Goal: Find specific fact: Find specific fact

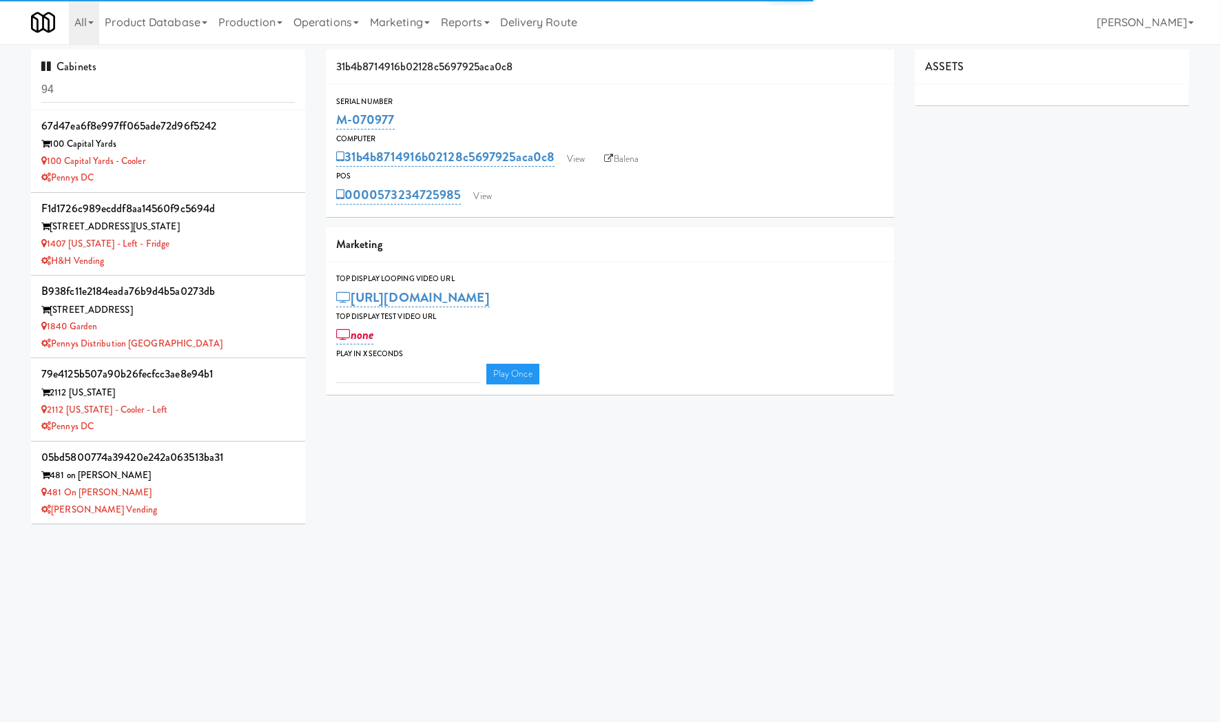
type input "3"
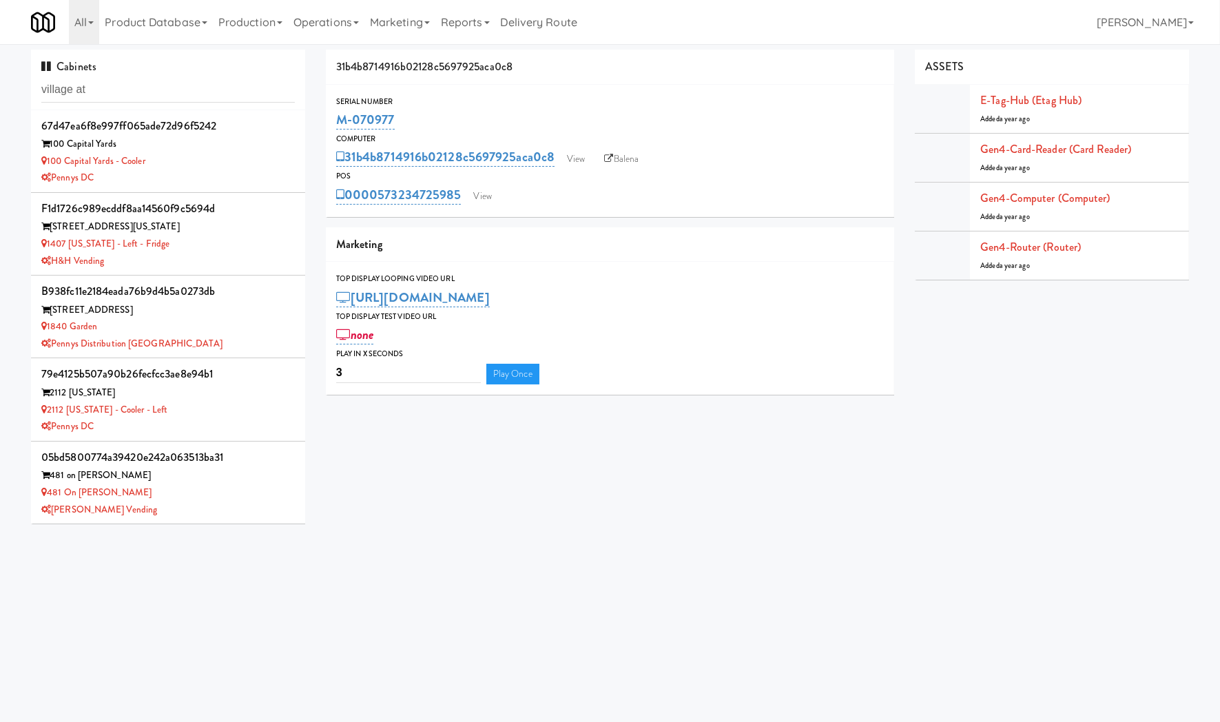
type input "village at"
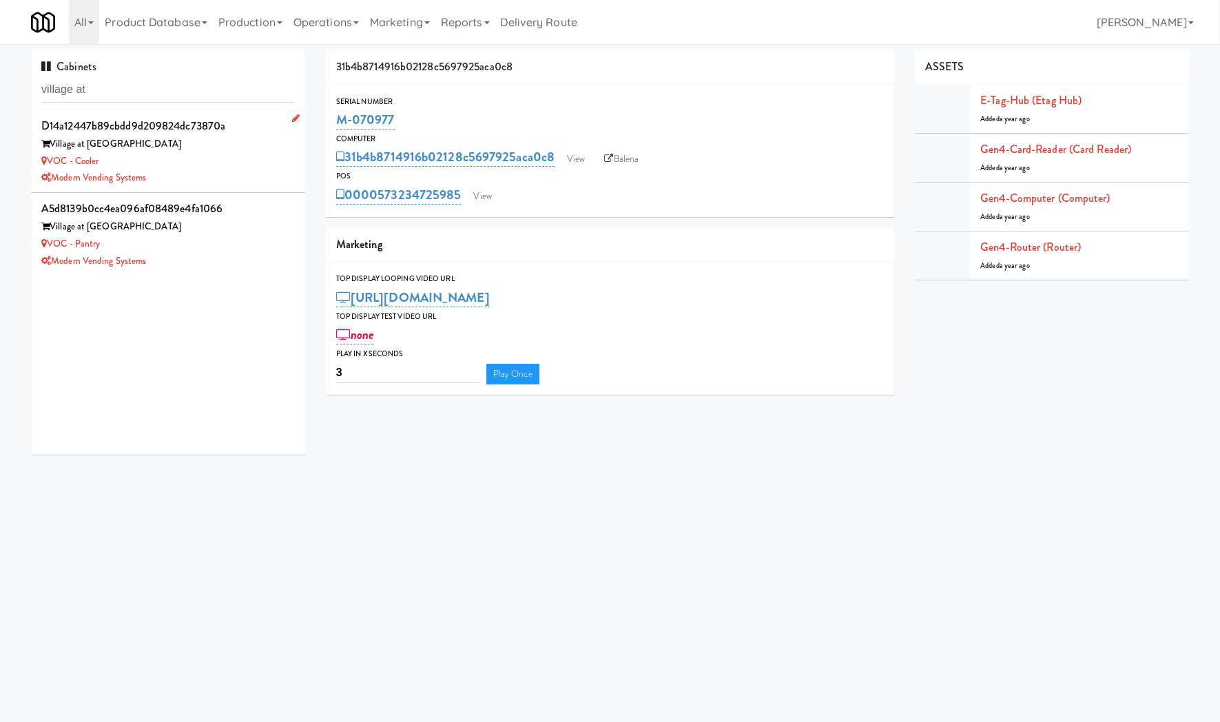
click at [204, 163] on div "VOC - Cooler" at bounding box center [168, 161] width 254 height 17
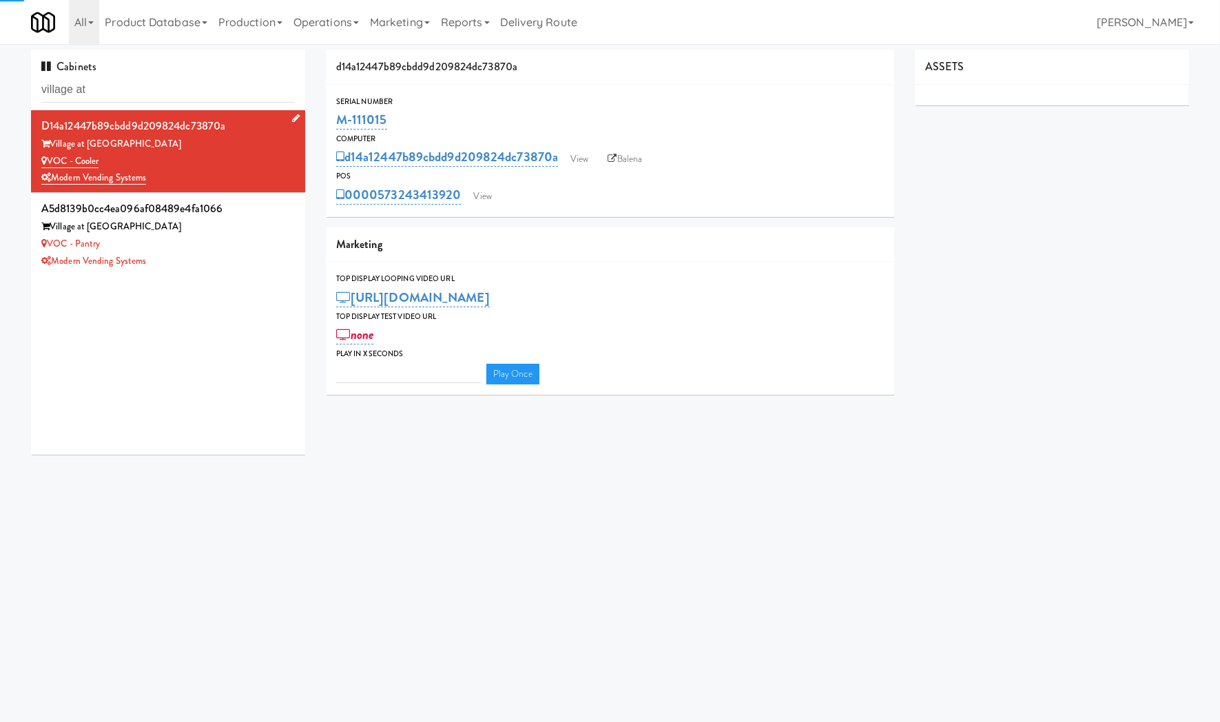
type input "3"
click at [257, 262] on div "Modern Vending Systems" at bounding box center [168, 261] width 254 height 17
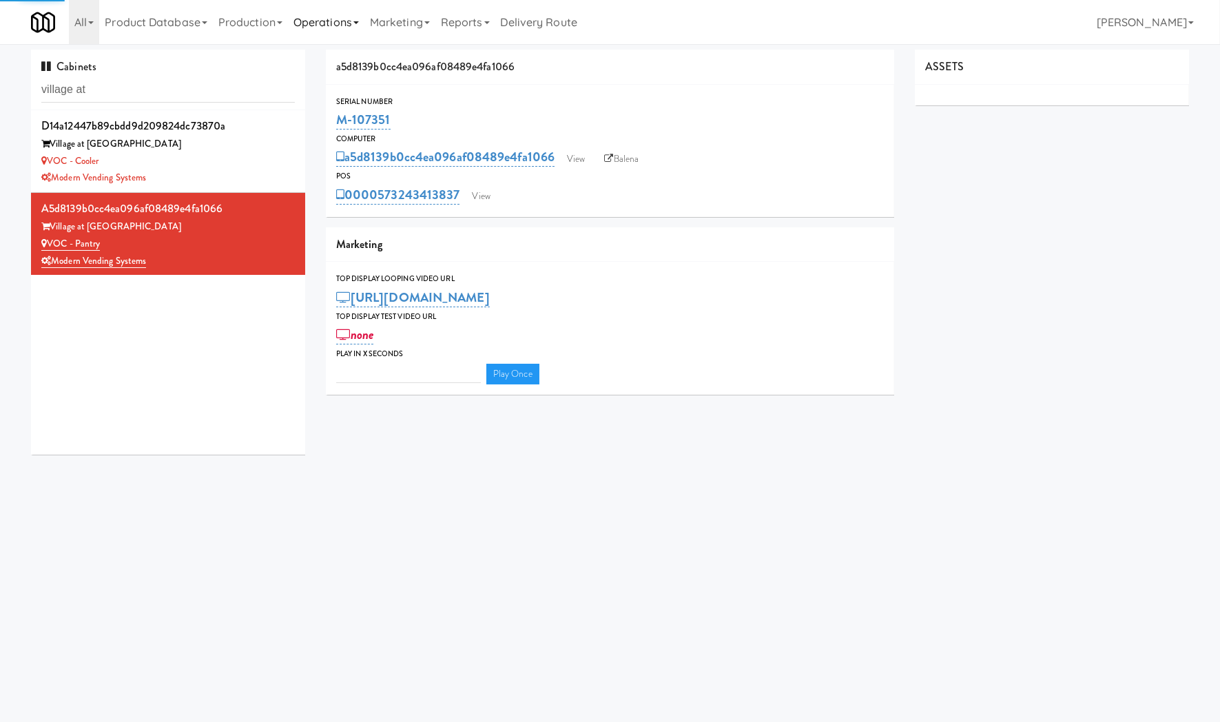
type input "3"
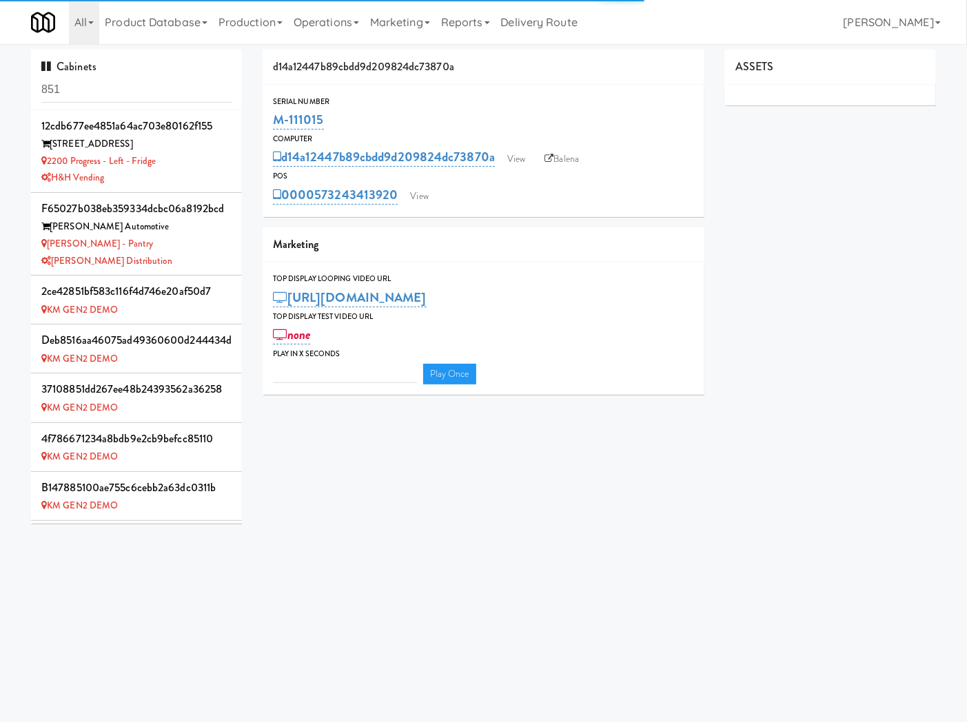
type input "3"
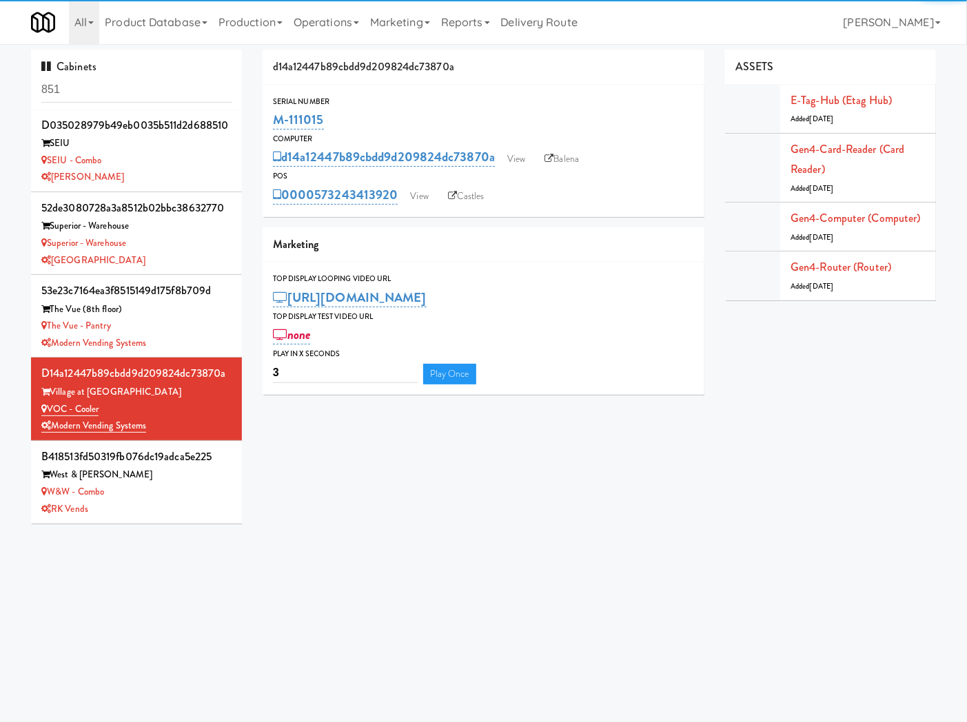
scroll to position [638, 0]
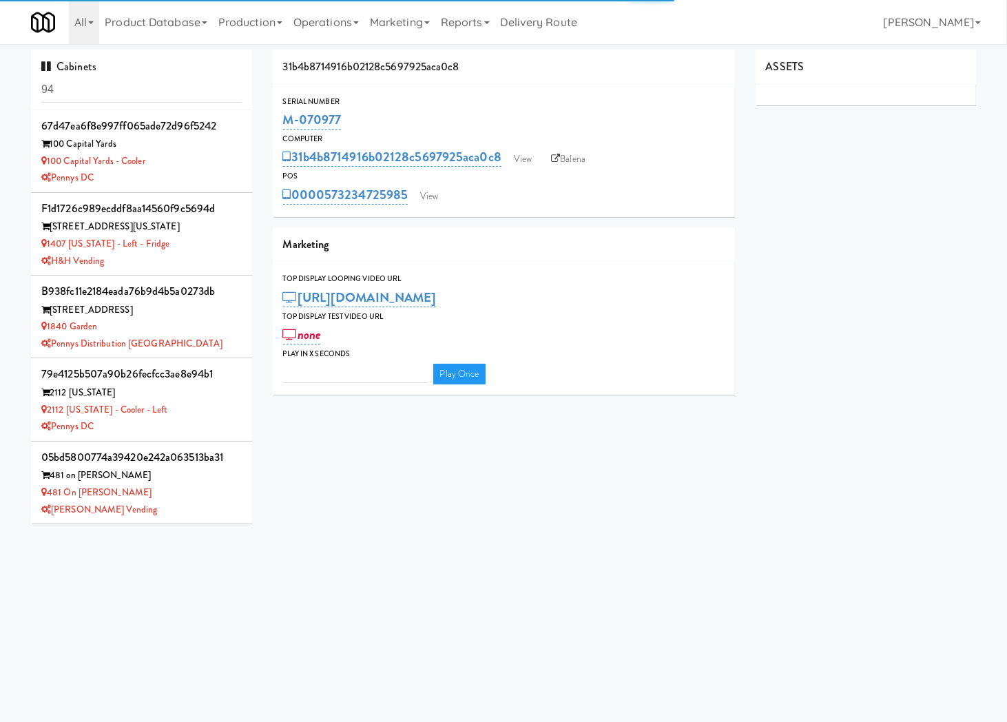
type input "3"
click at [127, 83] on input "94" at bounding box center [141, 89] width 201 height 25
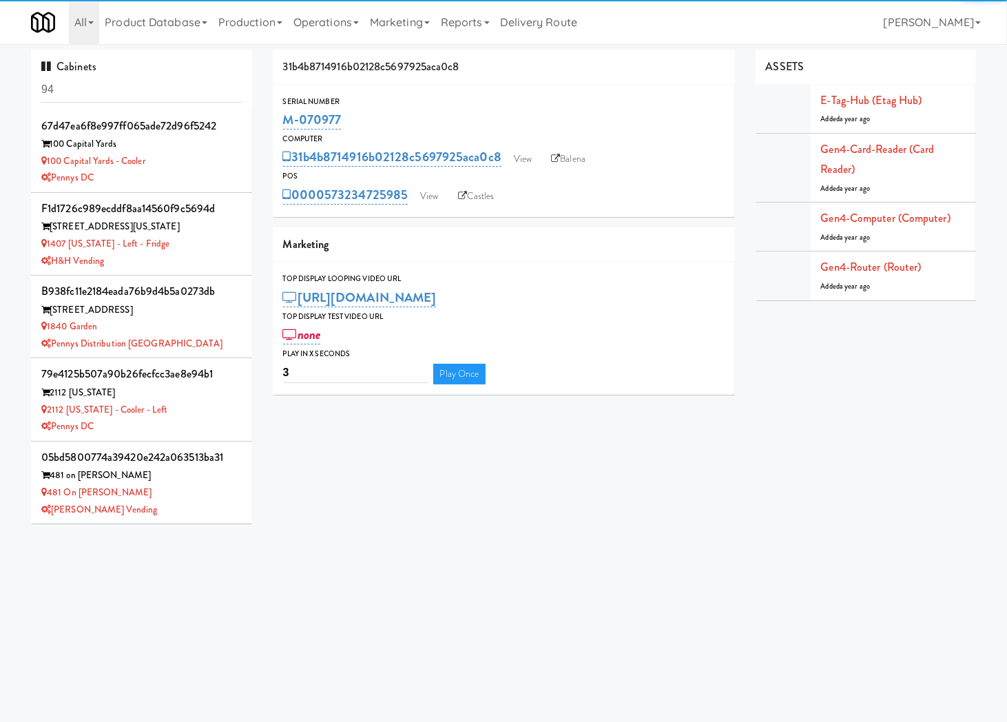
click at [125, 81] on input "94" at bounding box center [141, 89] width 201 height 25
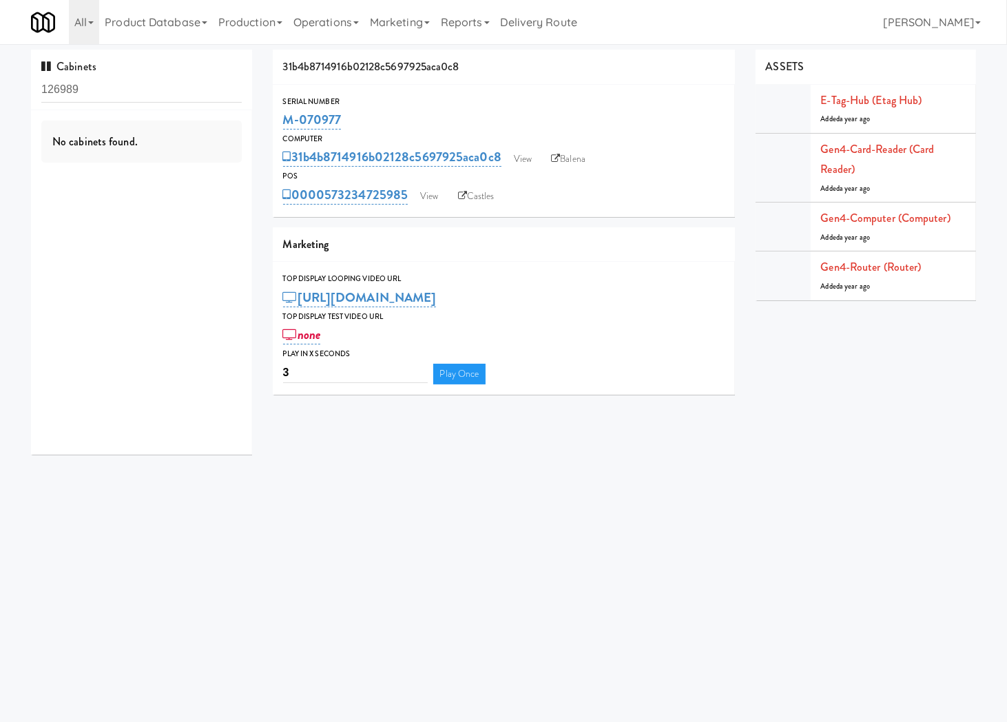
type input "126989"
click at [217, 166] on div "FAS- Combo" at bounding box center [141, 161] width 201 height 17
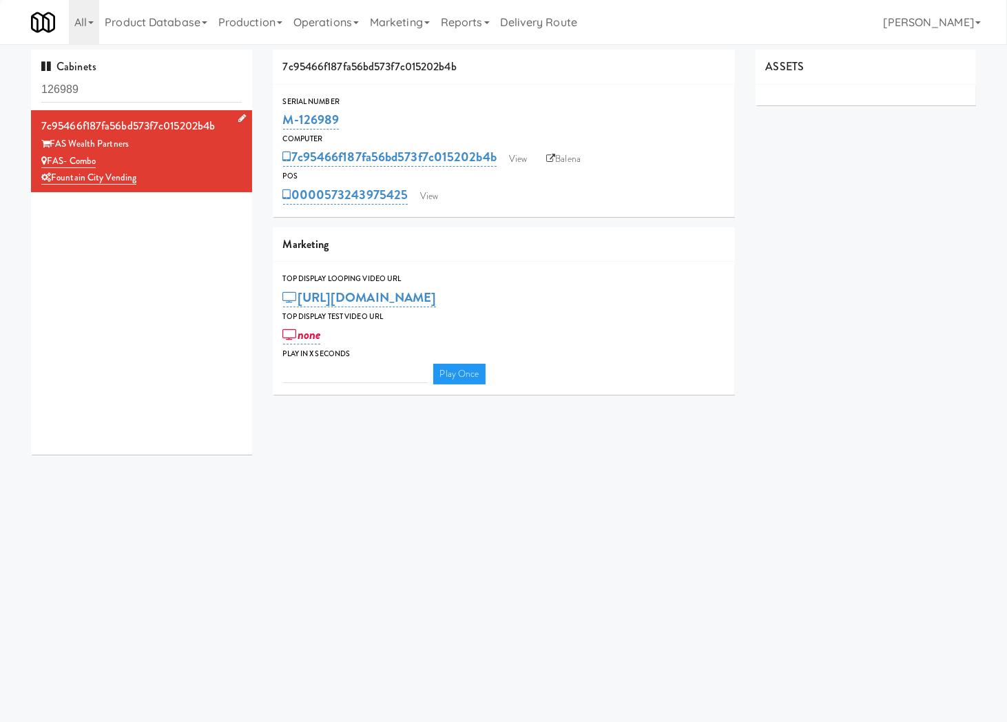
type input "3"
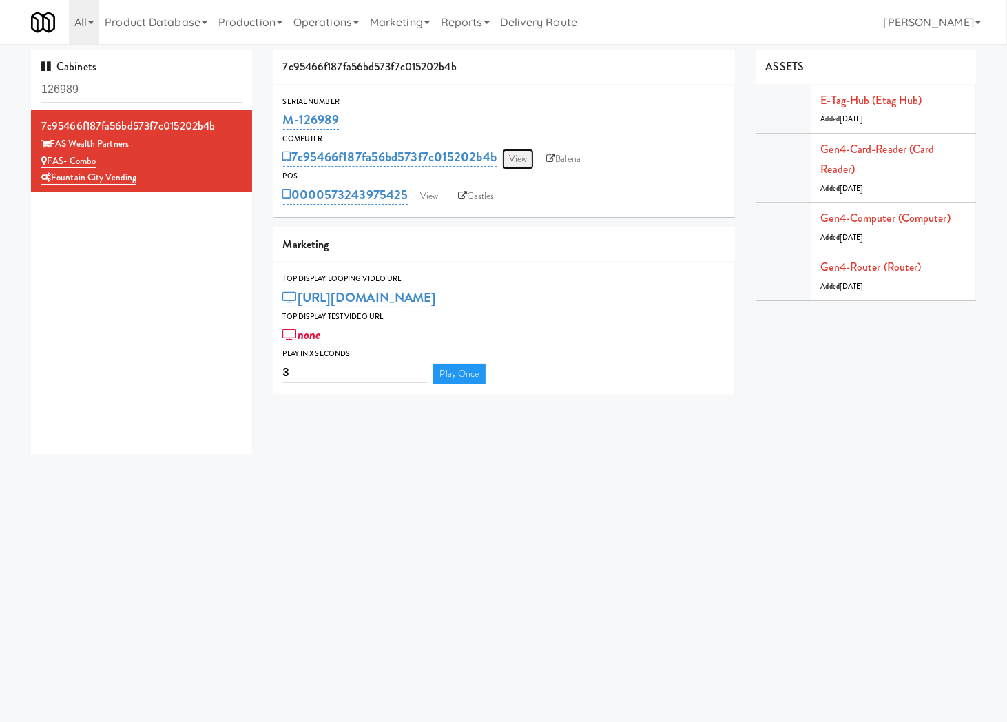
click at [529, 159] on link "View" at bounding box center [518, 159] width 32 height 21
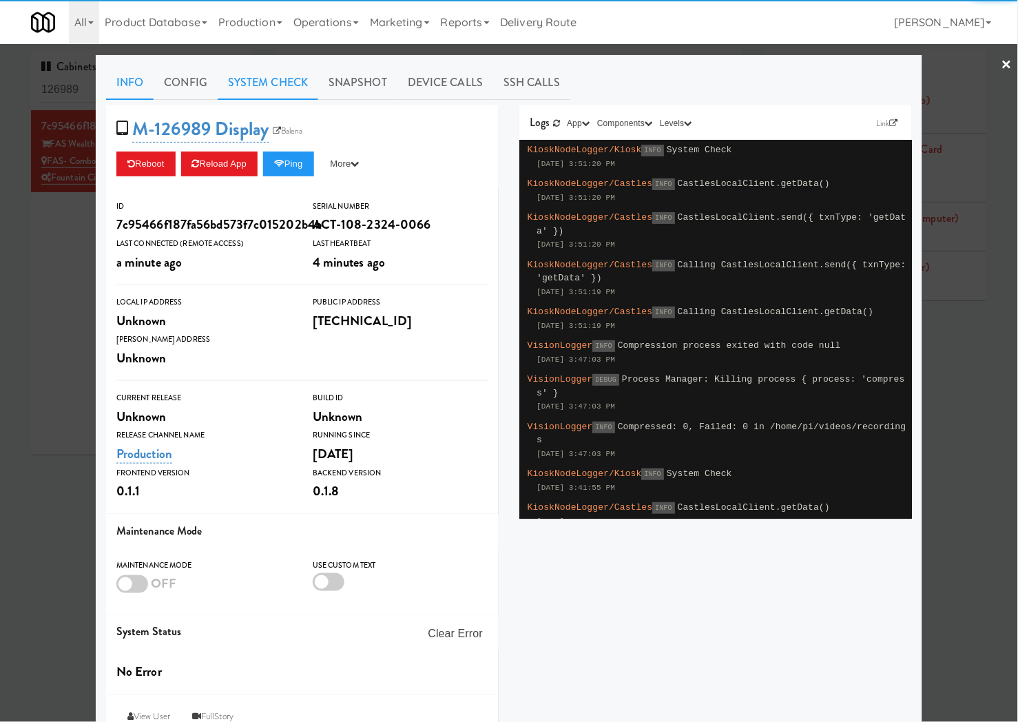
click at [263, 87] on link "System Check" at bounding box center [268, 82] width 101 height 34
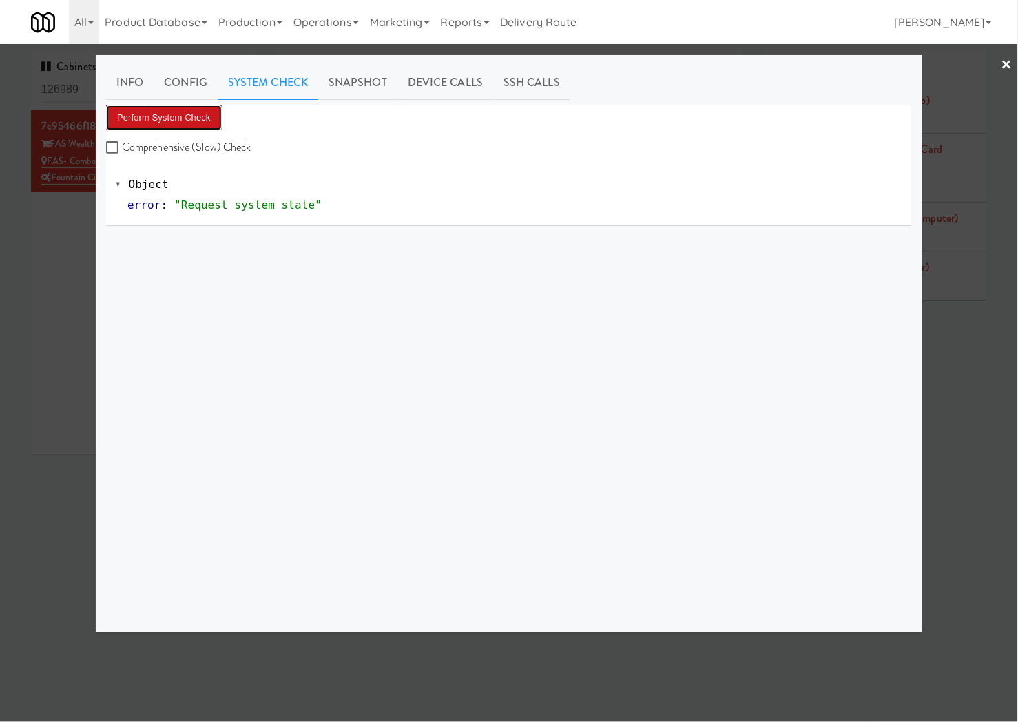
click at [193, 121] on button "Perform System Check" at bounding box center [164, 117] width 116 height 25
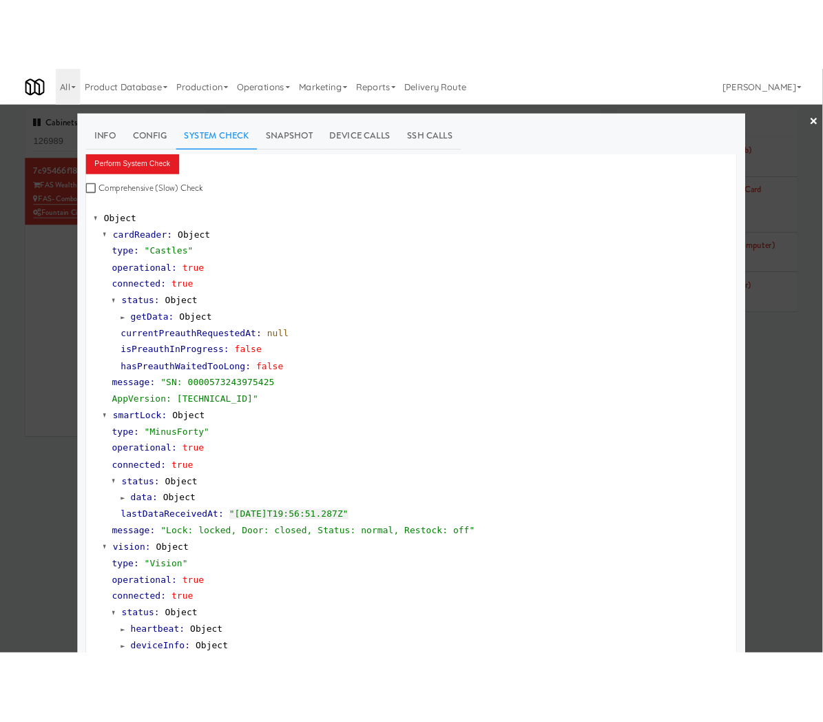
scroll to position [347, 0]
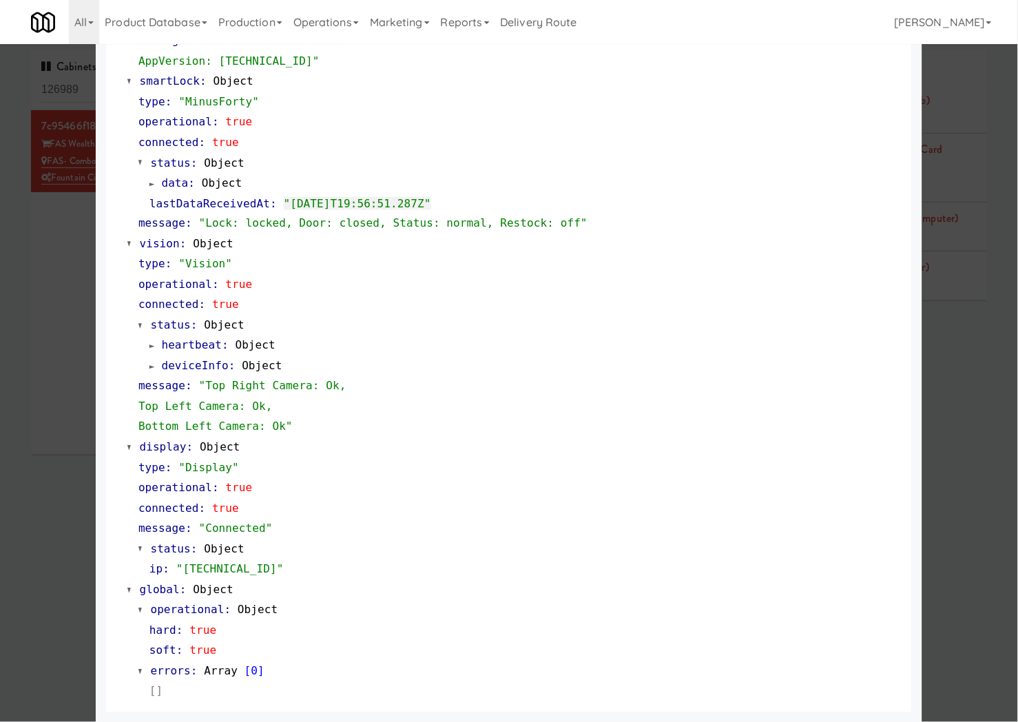
click at [52, 413] on div at bounding box center [509, 361] width 1018 height 722
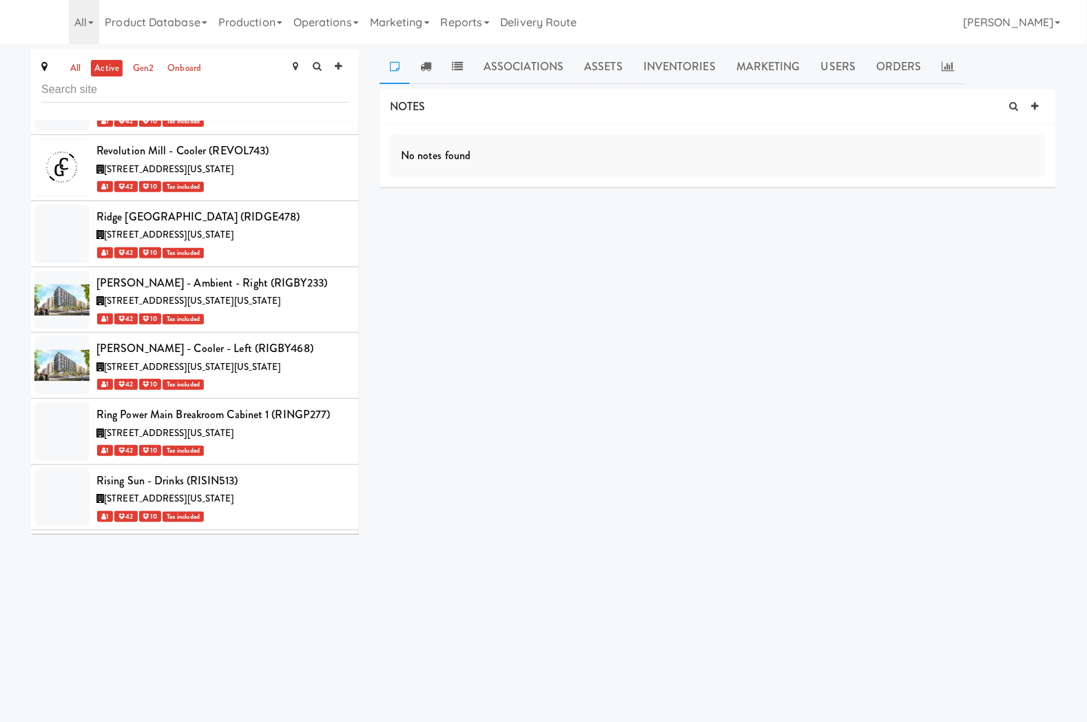
scroll to position [41869, 0]
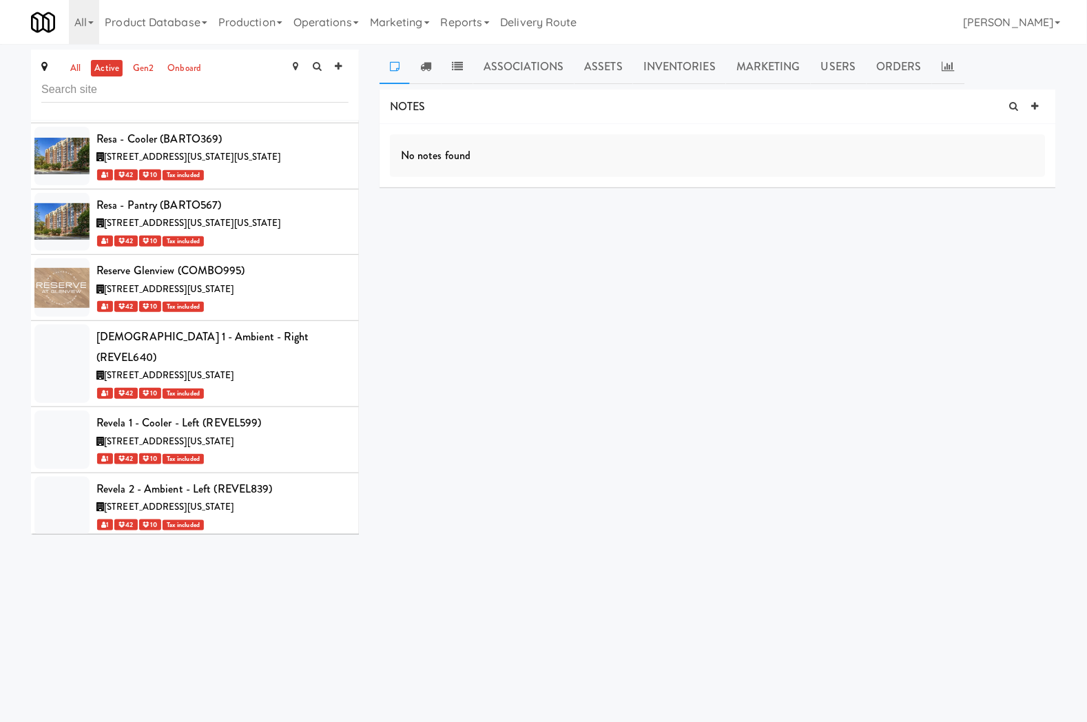
drag, startPoint x: 314, startPoint y: 19, endPoint x: 347, endPoint y: 70, distance: 60.8
click at [318, 23] on link "Operations" at bounding box center [326, 22] width 76 height 44
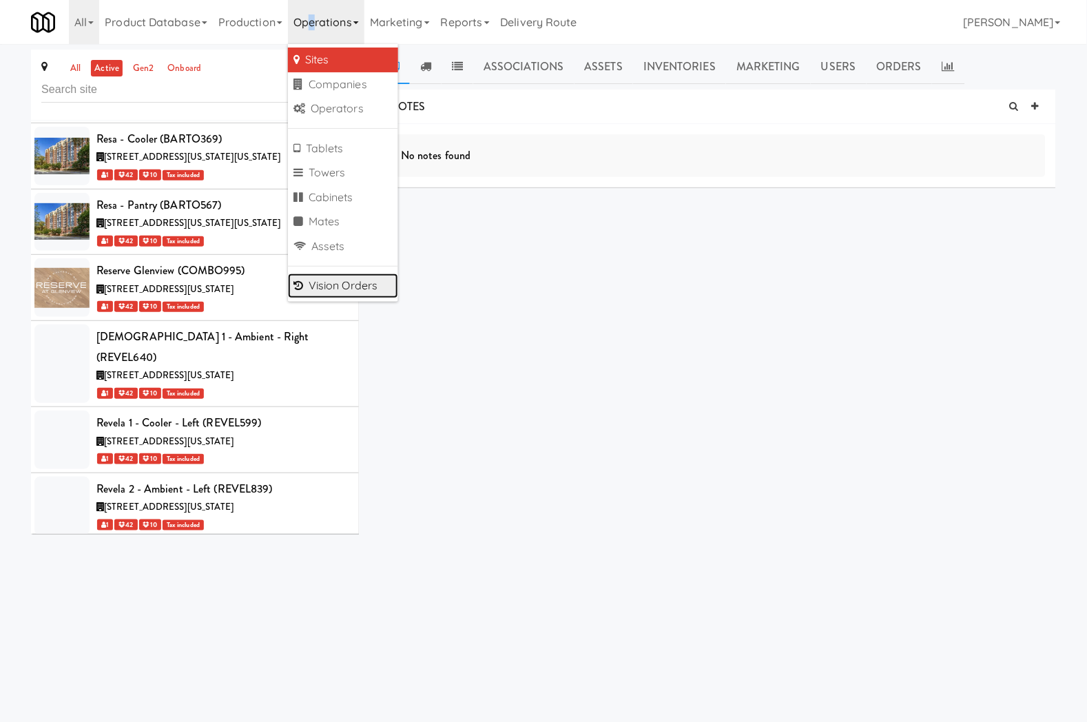
click at [362, 288] on link "Vision Orders" at bounding box center [343, 286] width 110 height 25
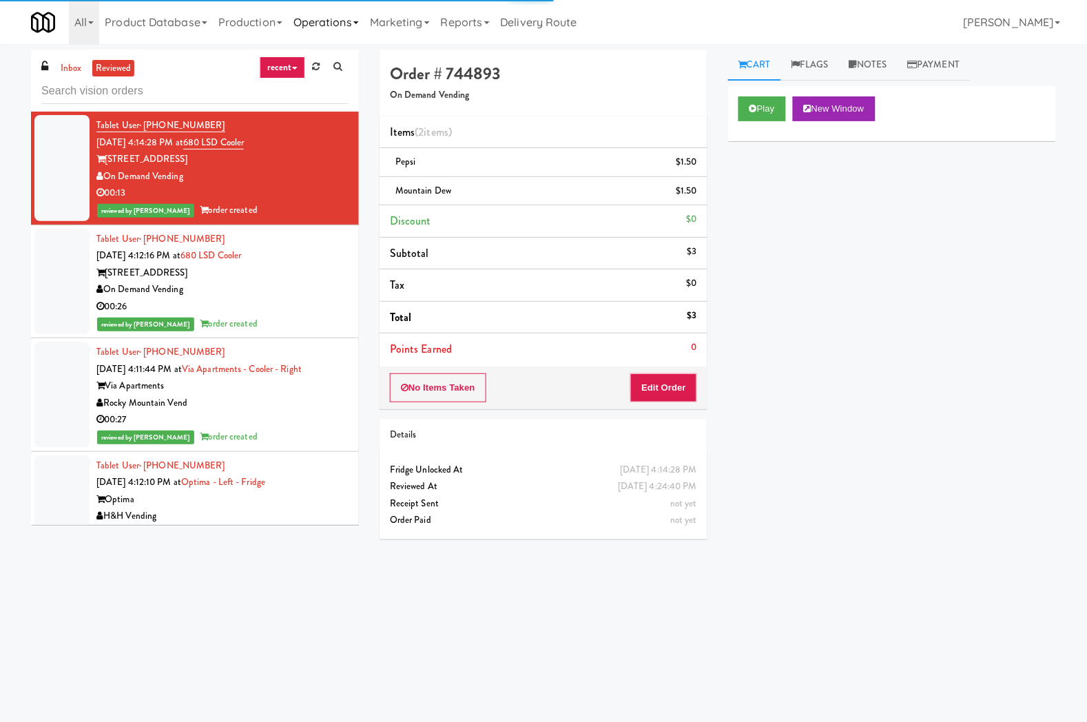
click at [320, 32] on link "Operations" at bounding box center [326, 22] width 76 height 44
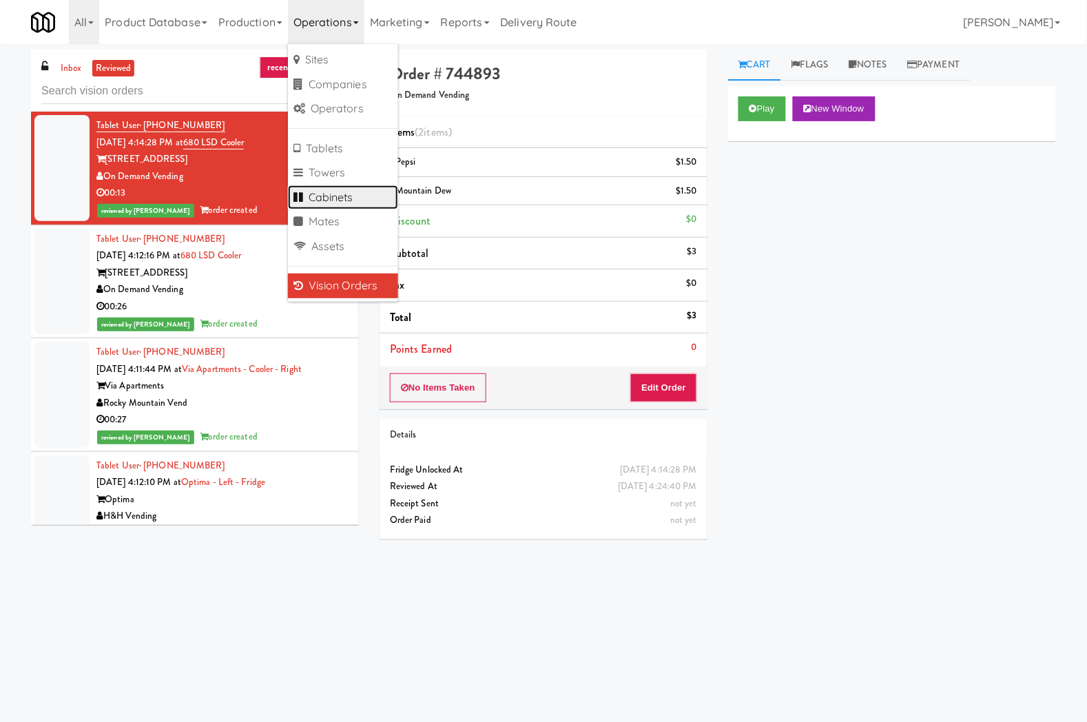
click at [377, 196] on link "Cabinets" at bounding box center [343, 197] width 110 height 25
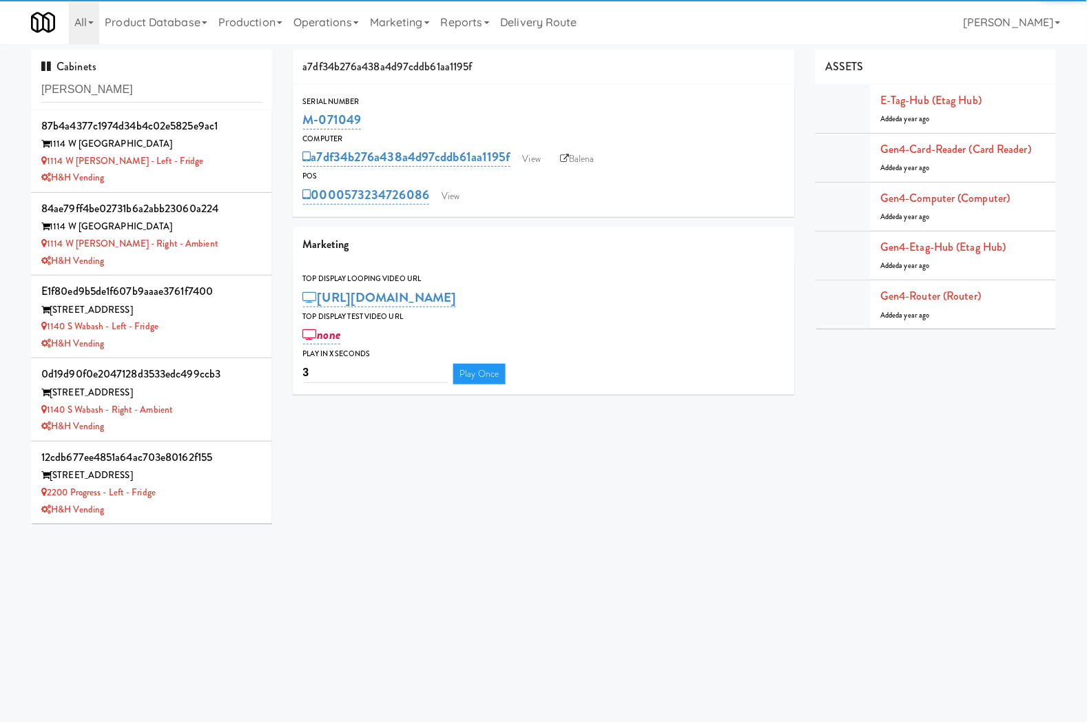
type input "rowe"
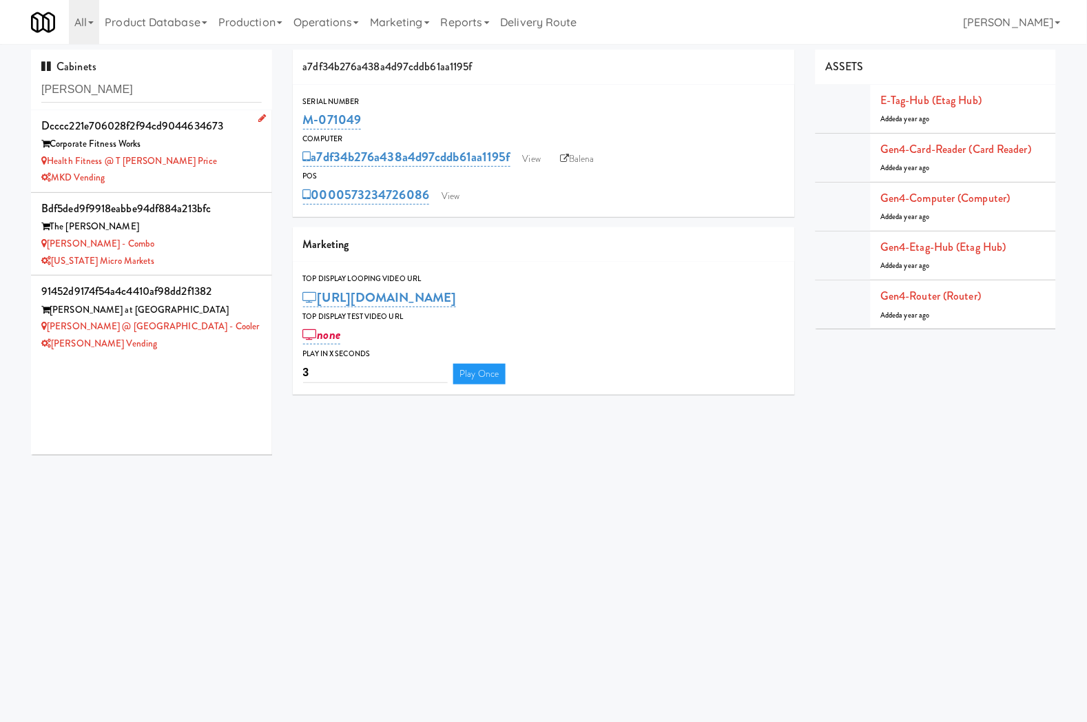
click at [215, 165] on div "Health Fitness @ T Rowe Price" at bounding box center [151, 161] width 220 height 17
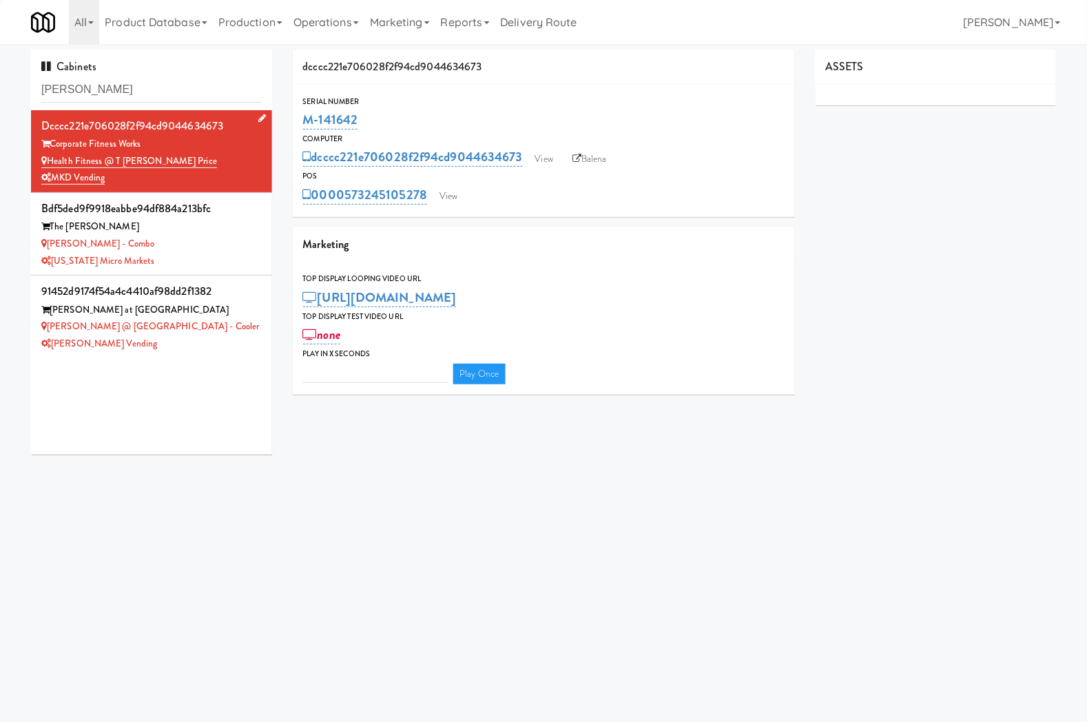
type input "3"
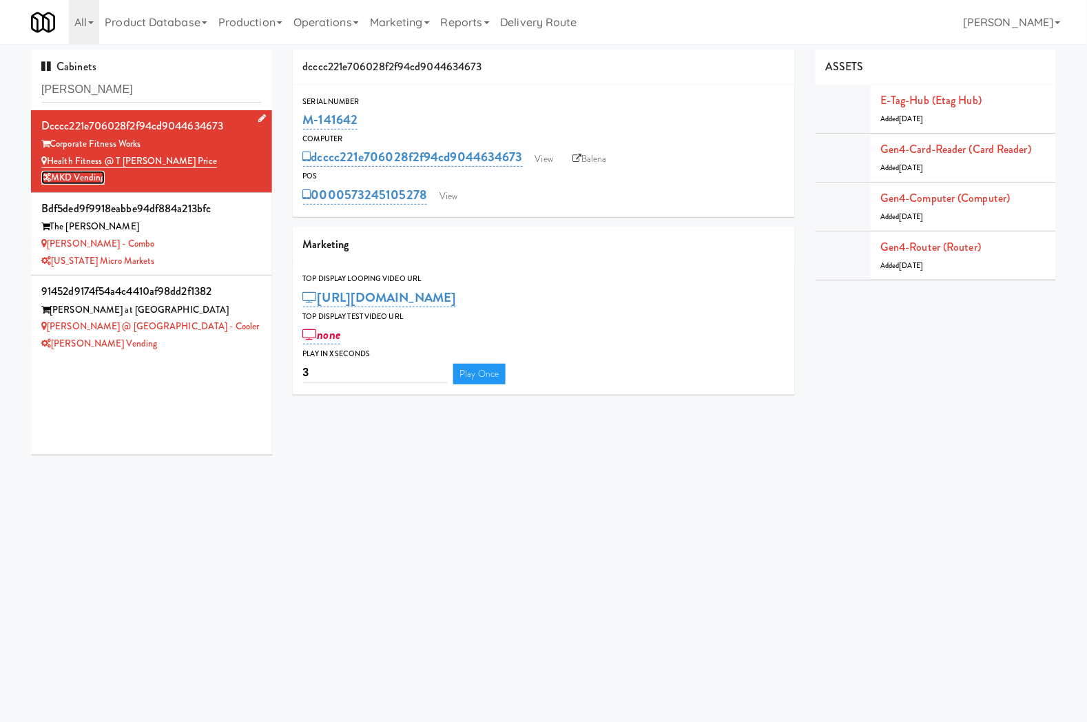
click at [83, 176] on link "MKD Vending" at bounding box center [72, 178] width 63 height 14
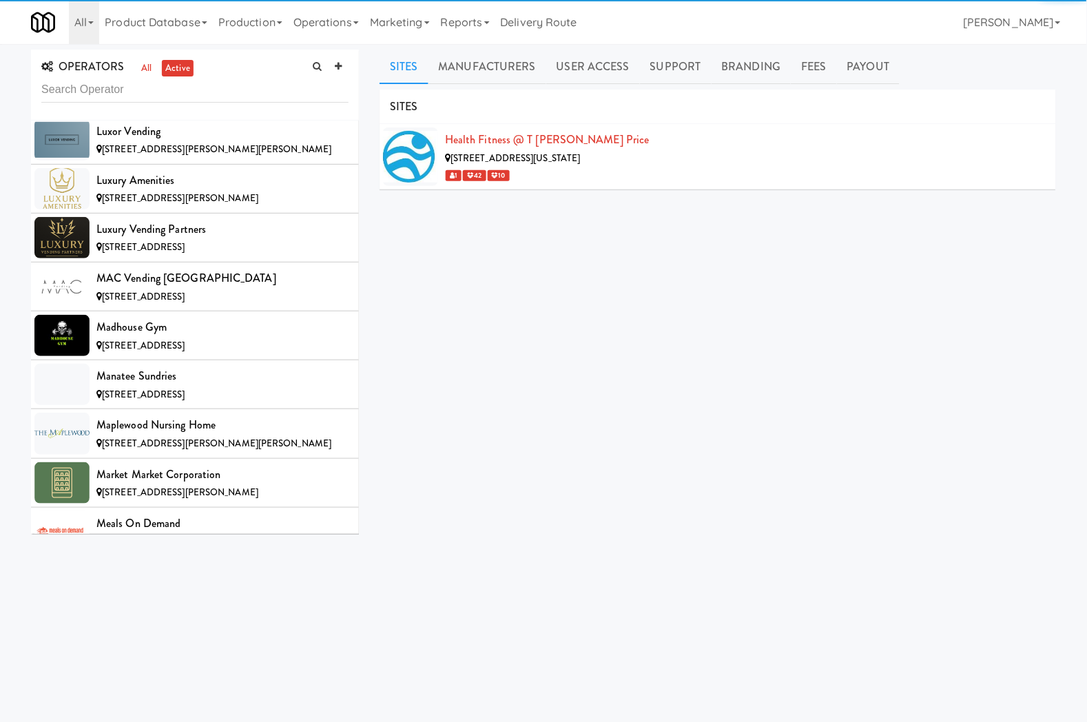
scroll to position [6262, 0]
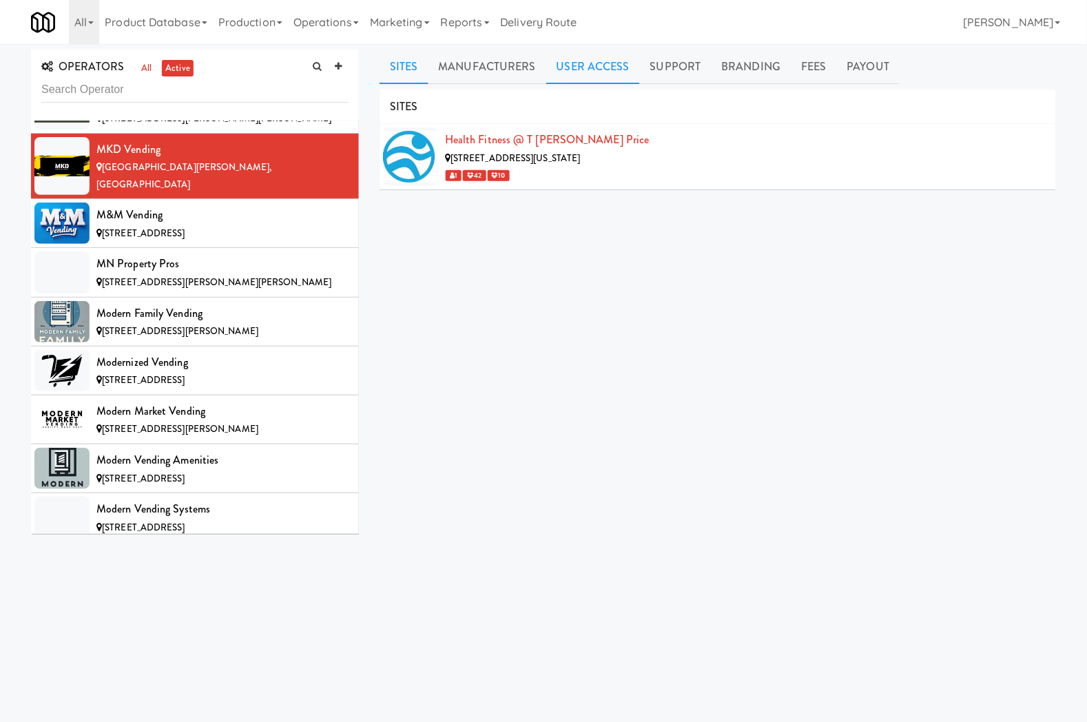
click at [599, 50] on link "User Access" at bounding box center [593, 67] width 94 height 34
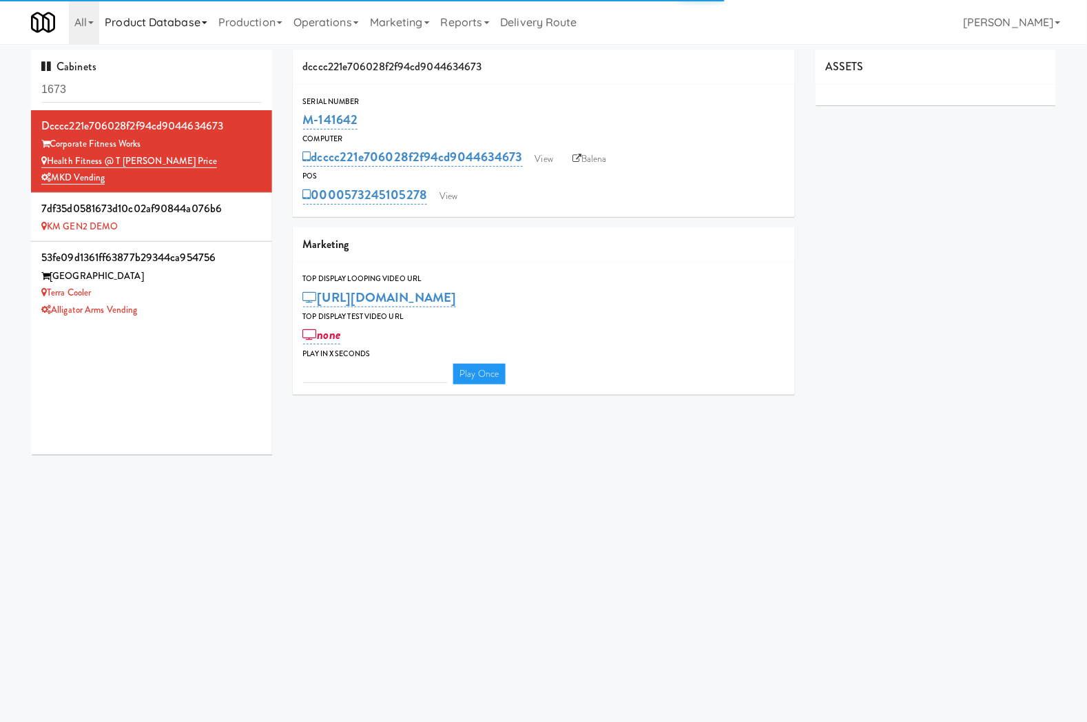
type input "3"
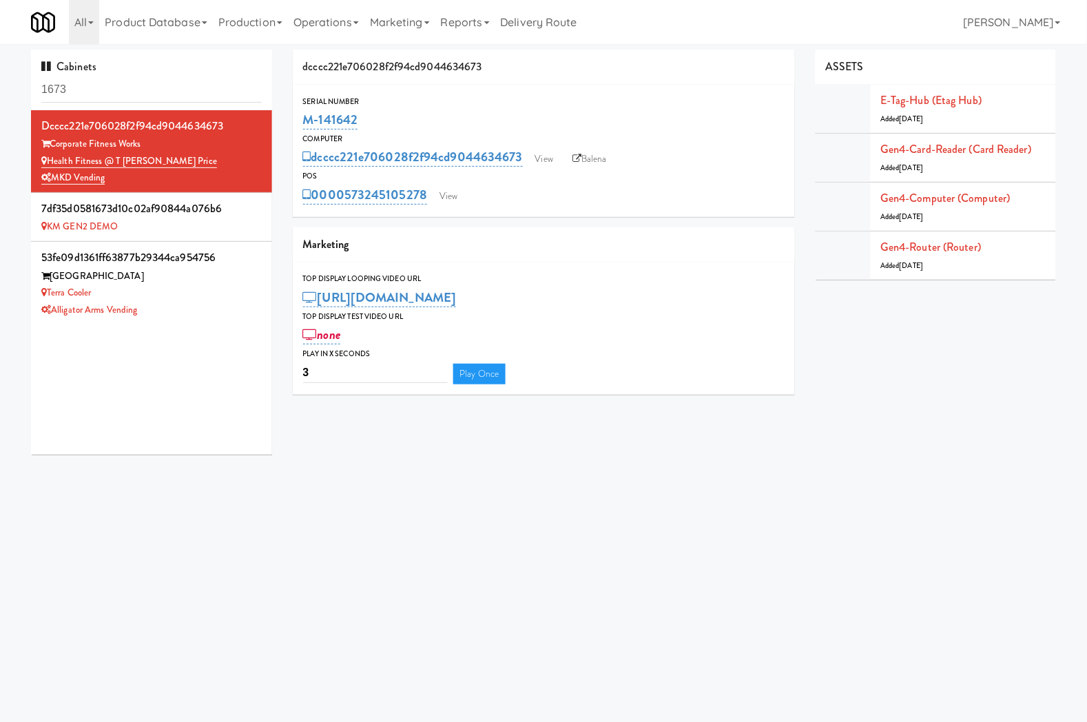
click at [143, 90] on input "1673" at bounding box center [151, 89] width 220 height 25
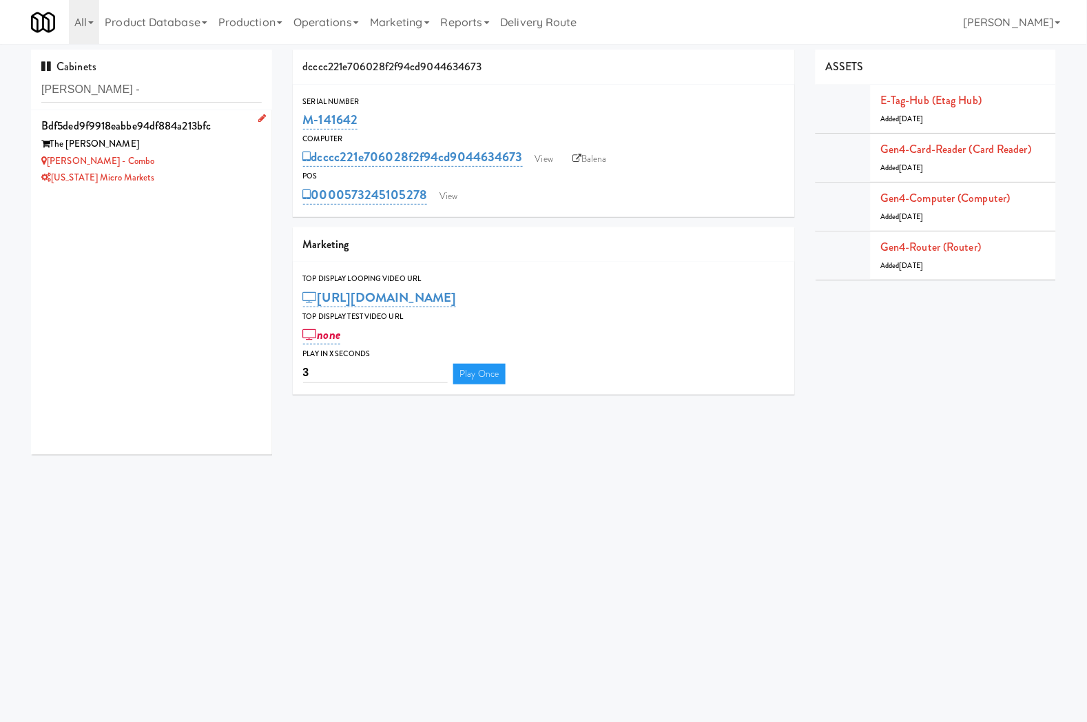
type input "rowe -"
click at [186, 163] on div "Rowe - Combo" at bounding box center [151, 161] width 220 height 17
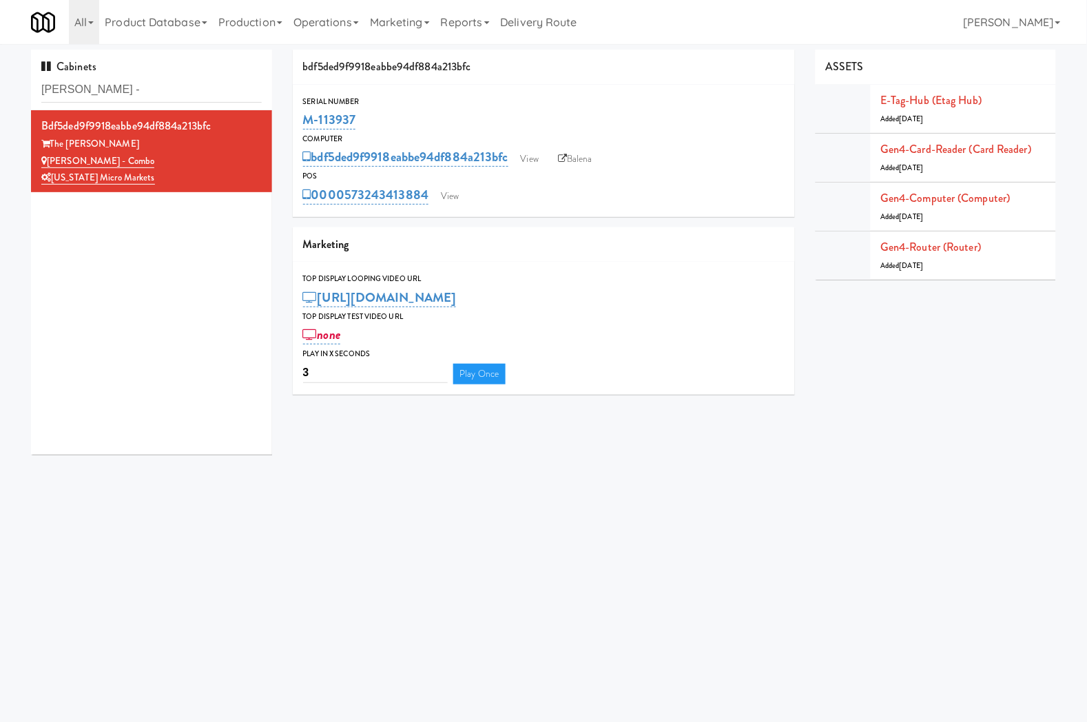
drag, startPoint x: 372, startPoint y: 119, endPoint x: 290, endPoint y: 128, distance: 82.5
click at [290, 128] on div "bdf5ded9f9918eabbe94df884a213bfc Serial Number M-113937 Computer bdf5ded9f9918e…" at bounding box center [544, 228] width 523 height 356
copy link "M-113937"
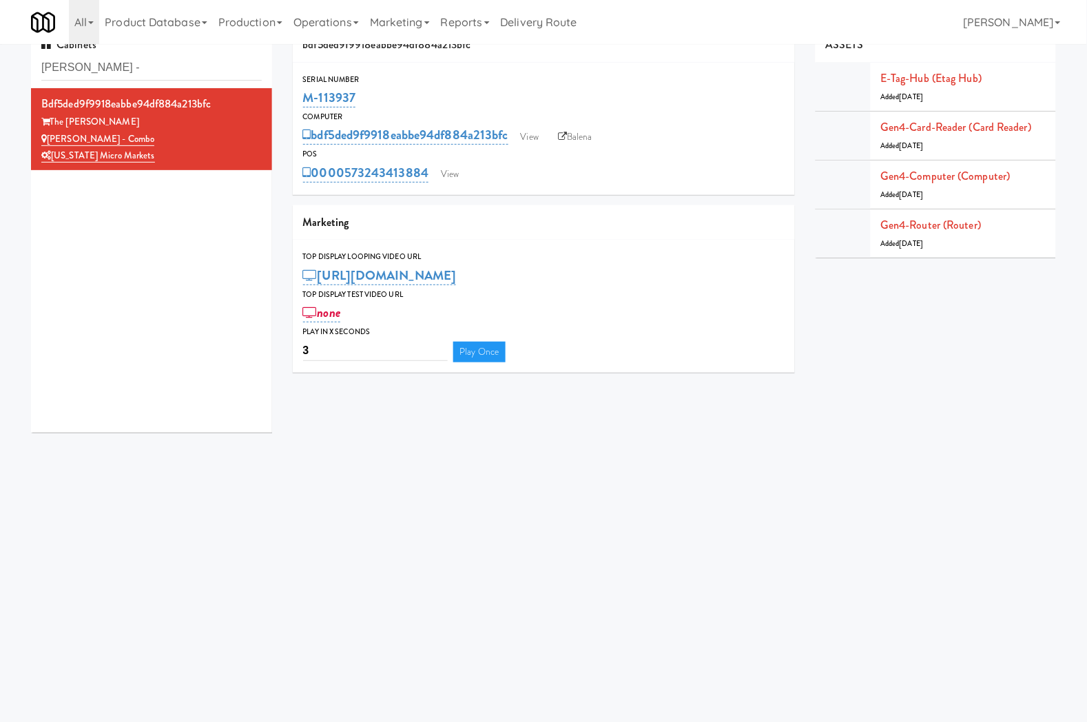
scroll to position [44, 0]
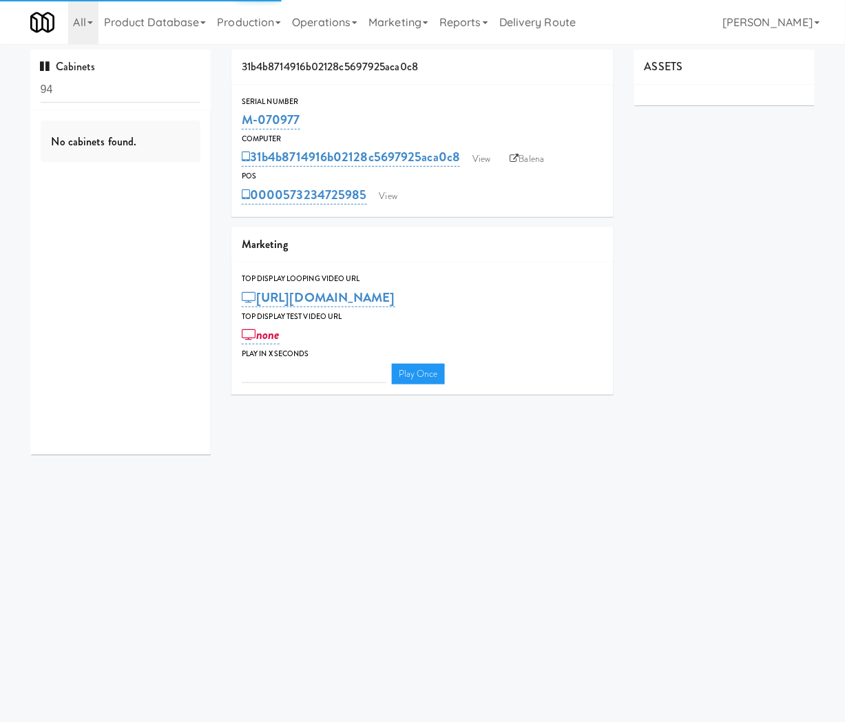
type input "3"
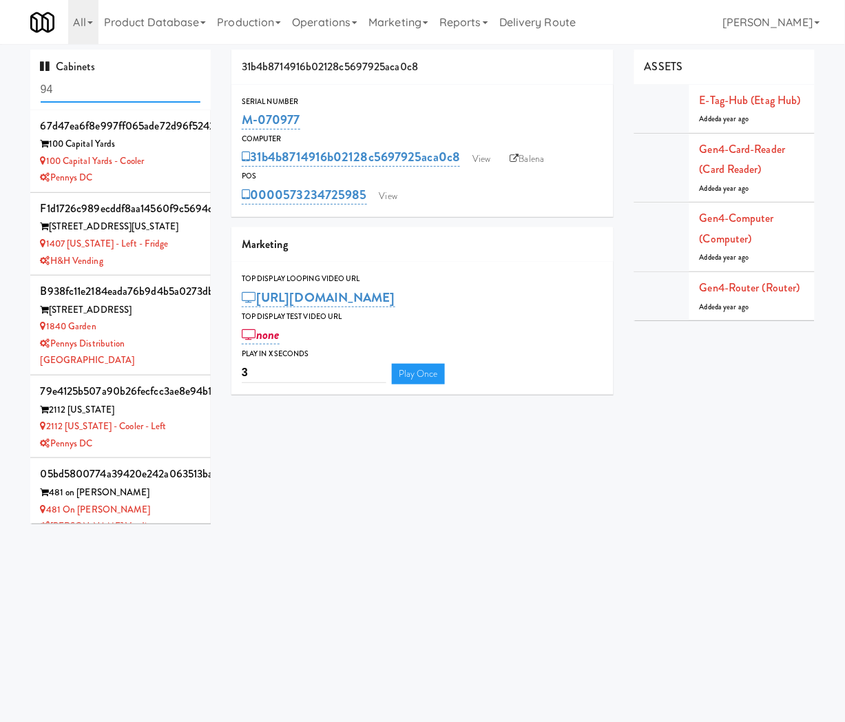
click at [182, 81] on input "94" at bounding box center [121, 89] width 161 height 25
click at [181, 81] on input "94" at bounding box center [121, 89] width 161 height 25
type input "[PERSON_NAME]"
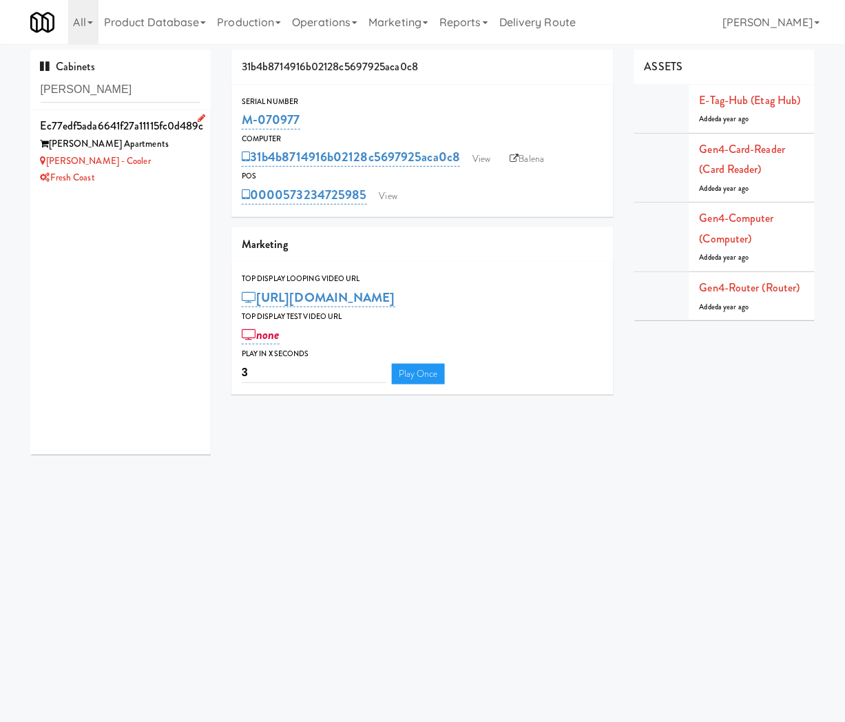
click at [147, 178] on div "Fresh Coast" at bounding box center [121, 178] width 161 height 17
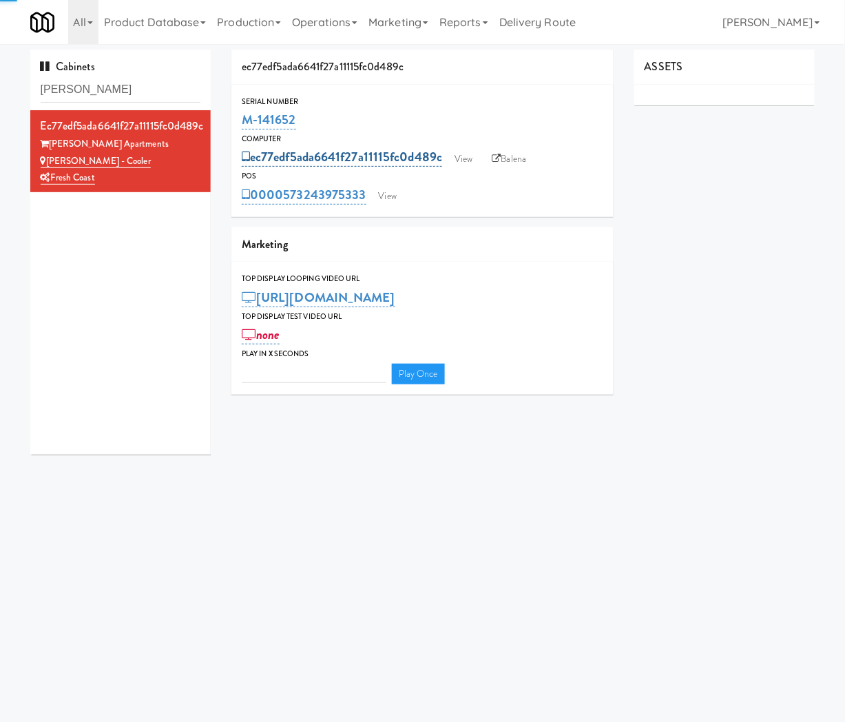
type input "3"
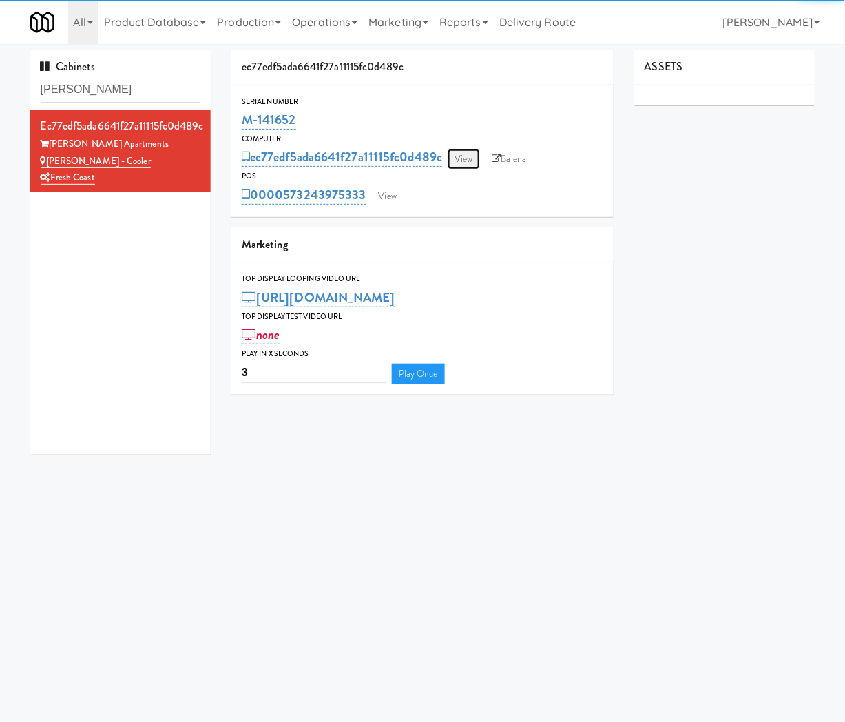
click at [472, 164] on link "View" at bounding box center [464, 159] width 32 height 21
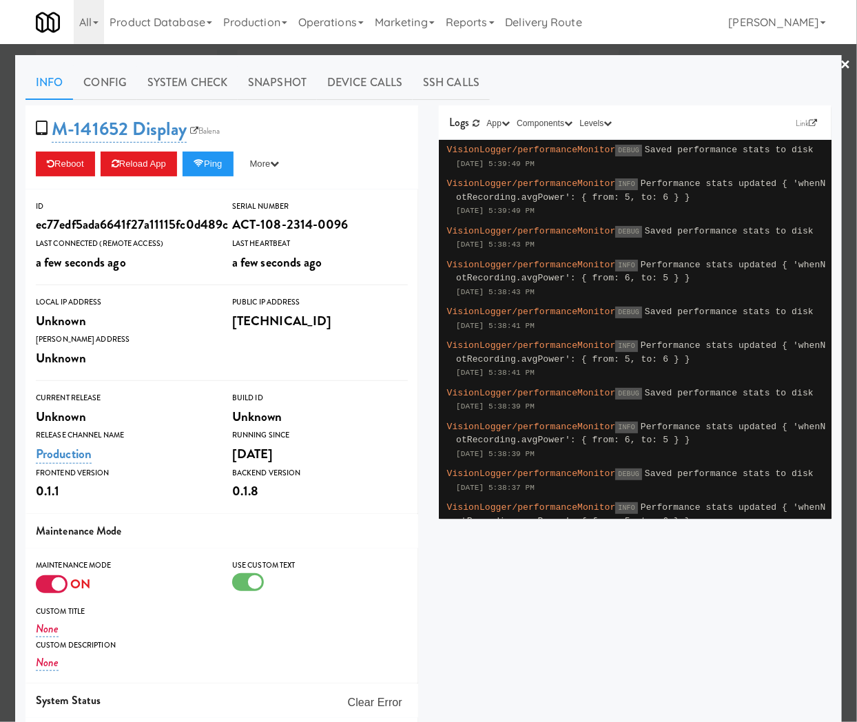
click at [179, 50] on div at bounding box center [428, 361] width 857 height 722
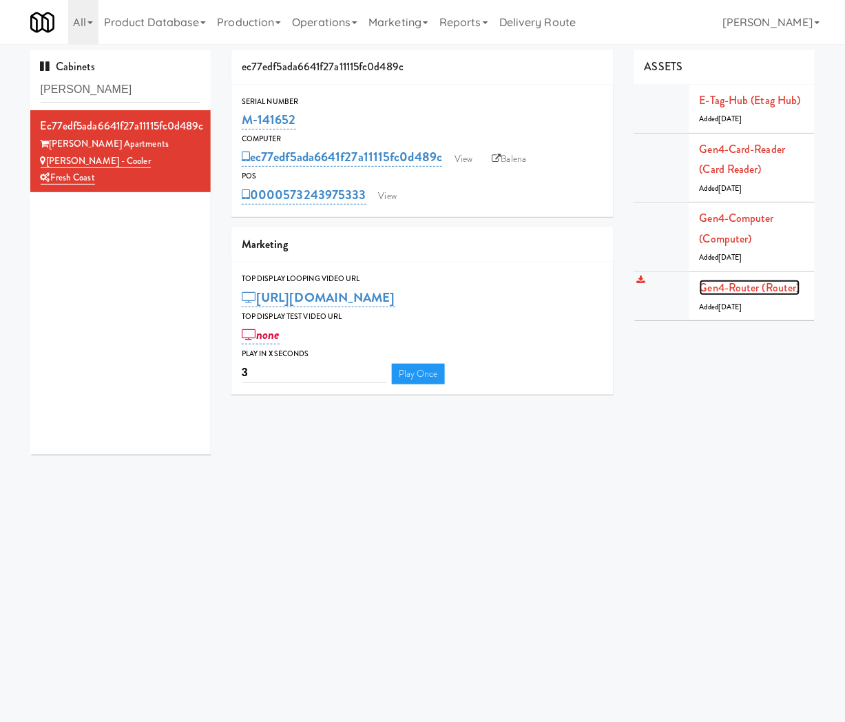
click at [746, 281] on link "Gen4-router (Router)" at bounding box center [750, 288] width 101 height 16
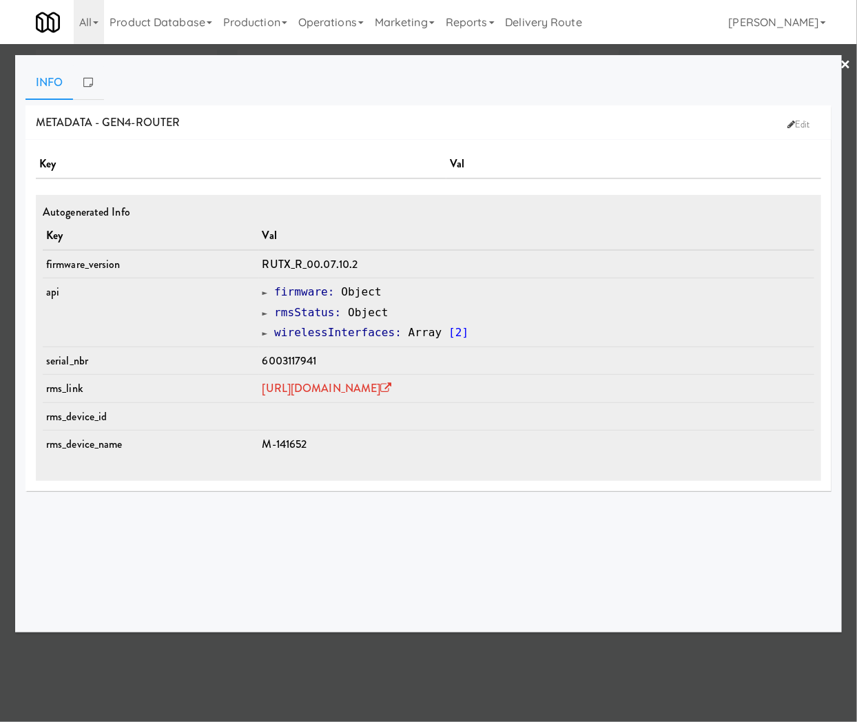
click at [263, 437] on span "M-141652" at bounding box center [285, 444] width 45 height 16
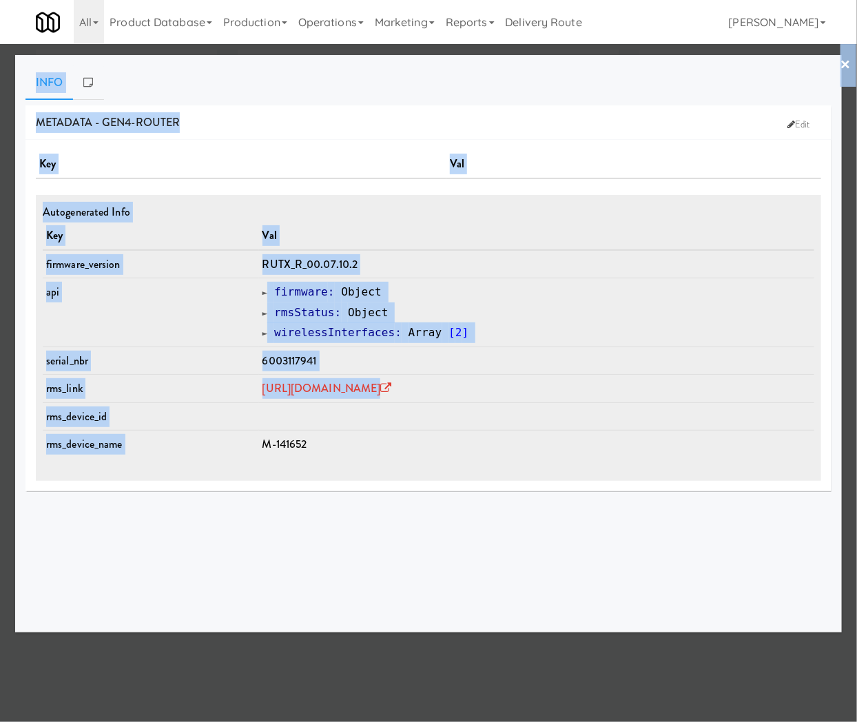
click at [263, 437] on span "M-141652" at bounding box center [285, 444] width 45 height 16
copy span "141652"
